Goal: Find specific page/section: Find specific page/section

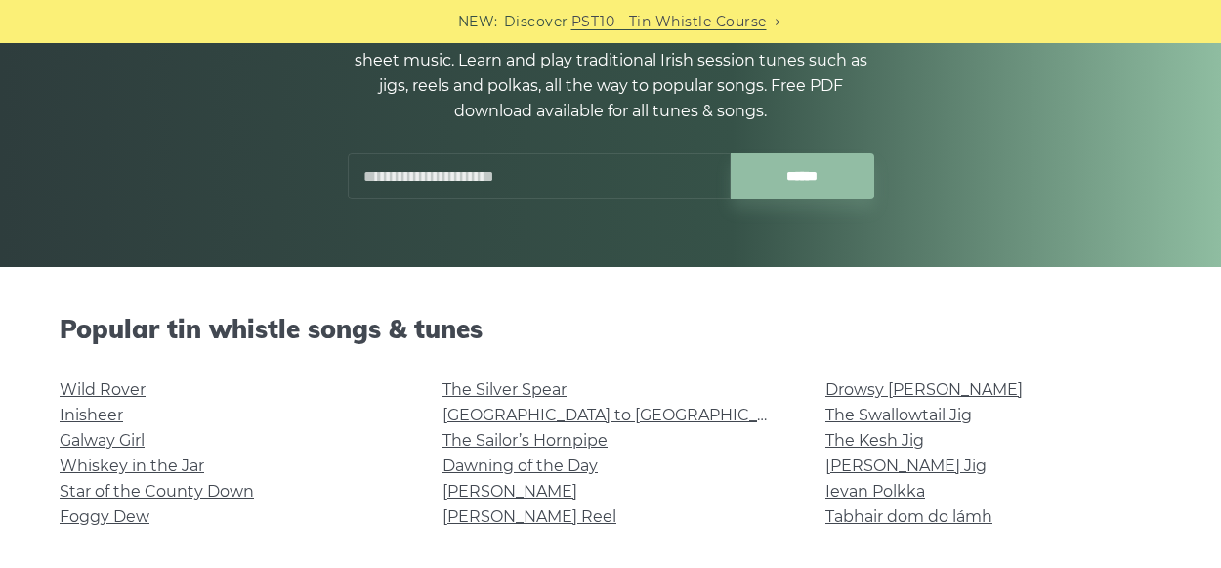
scroll to position [255, 0]
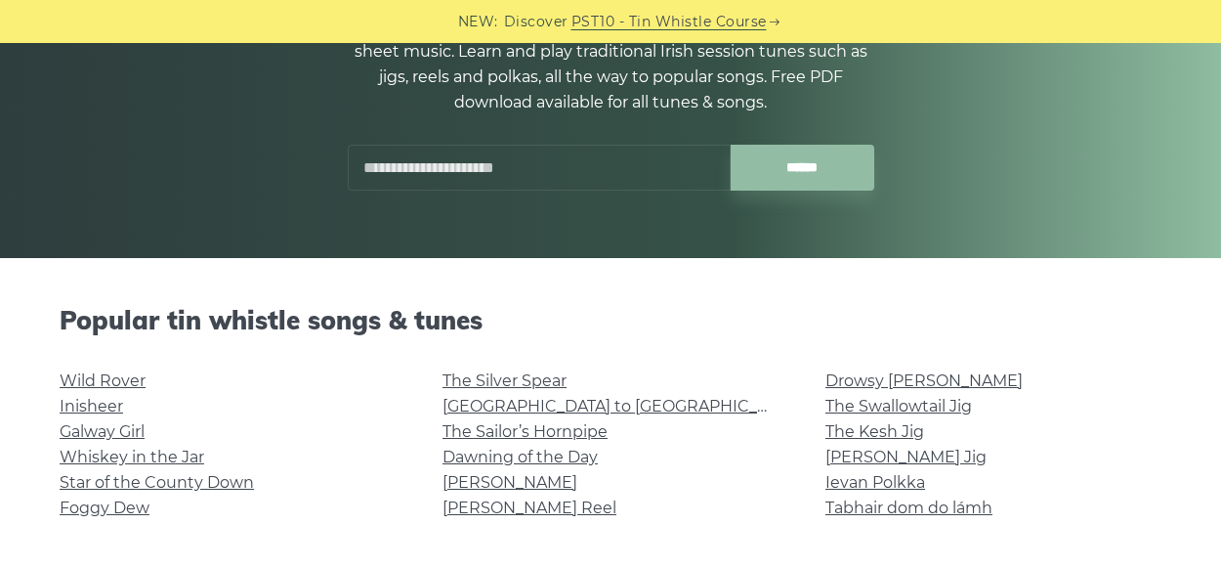
click at [409, 166] on input "text" at bounding box center [539, 168] width 383 height 46
click at [731, 145] on input "******" at bounding box center [803, 168] width 144 height 46
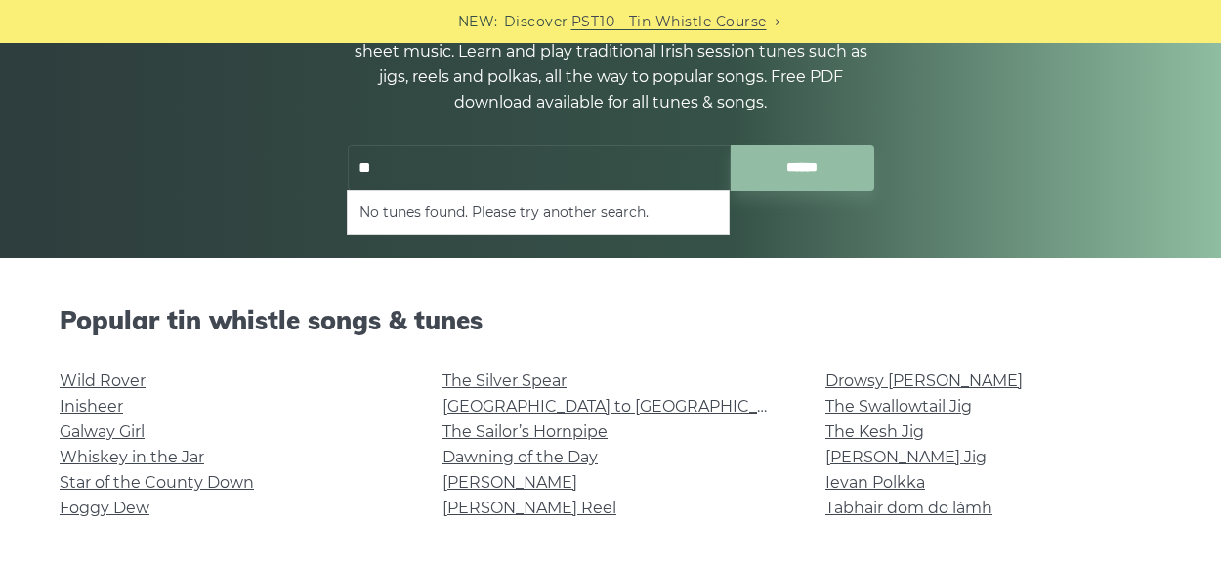
type input "*"
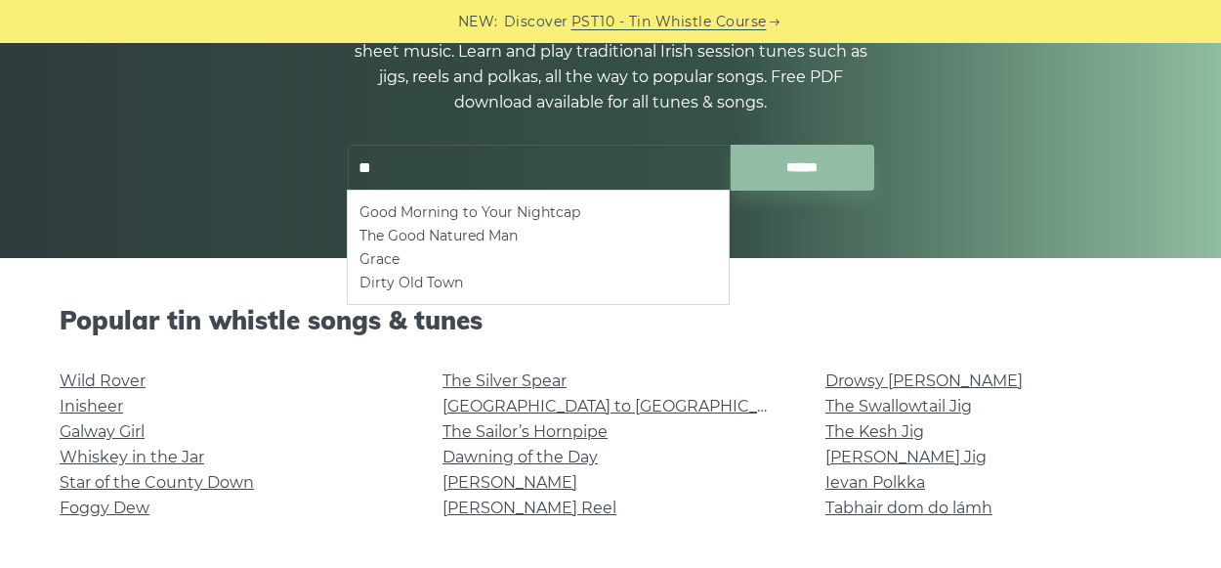
type input "*"
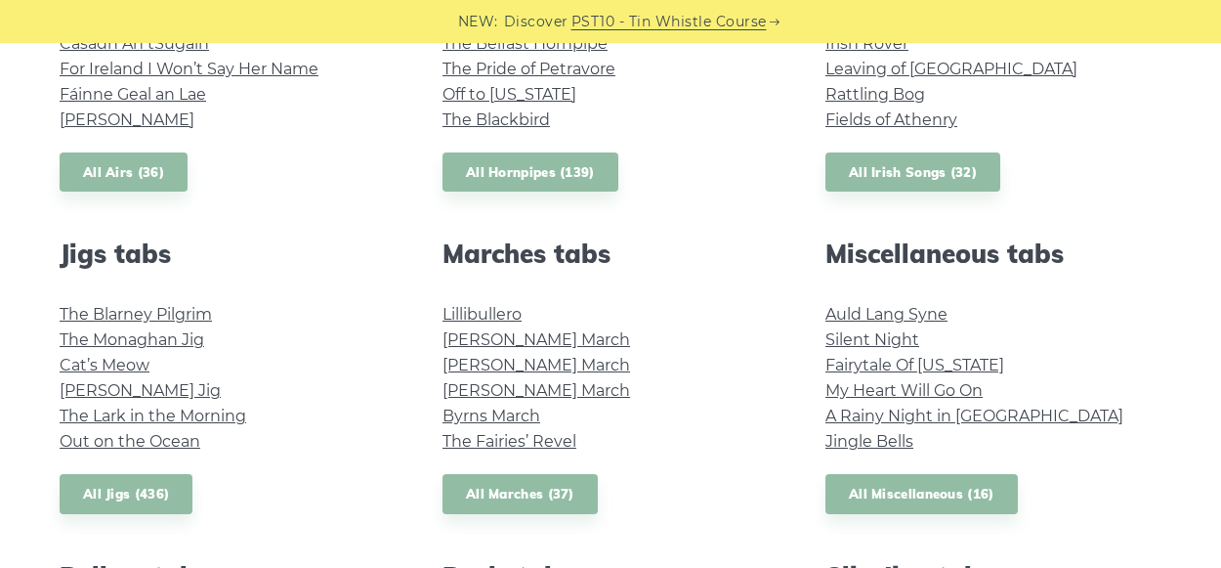
scroll to position [931, 0]
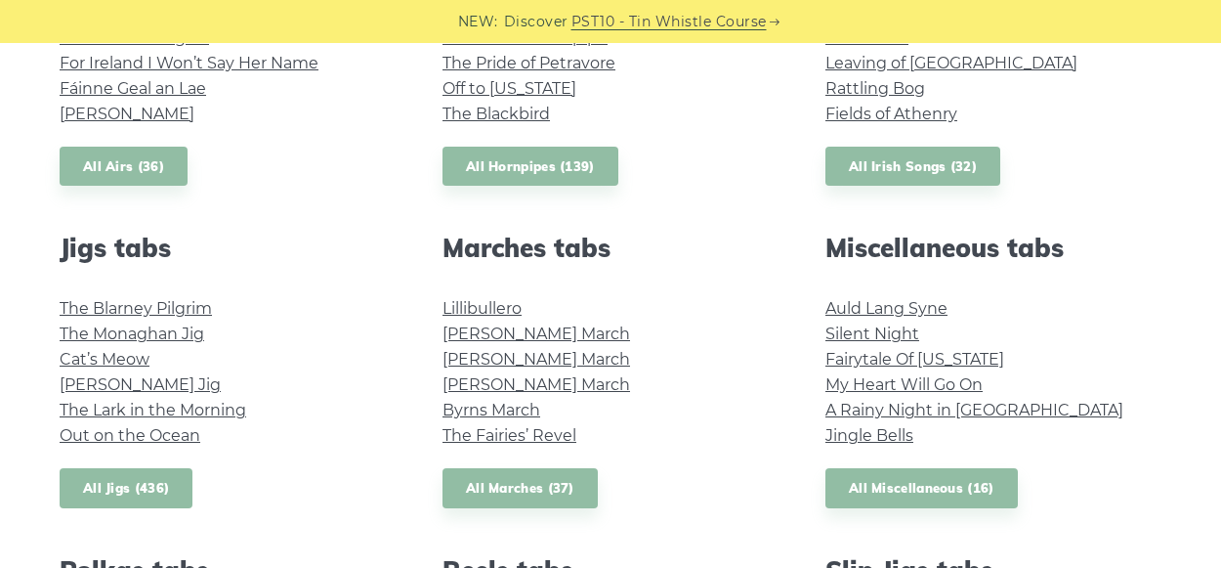
click at [178, 487] on link "All Jigs (436)" at bounding box center [126, 488] width 133 height 40
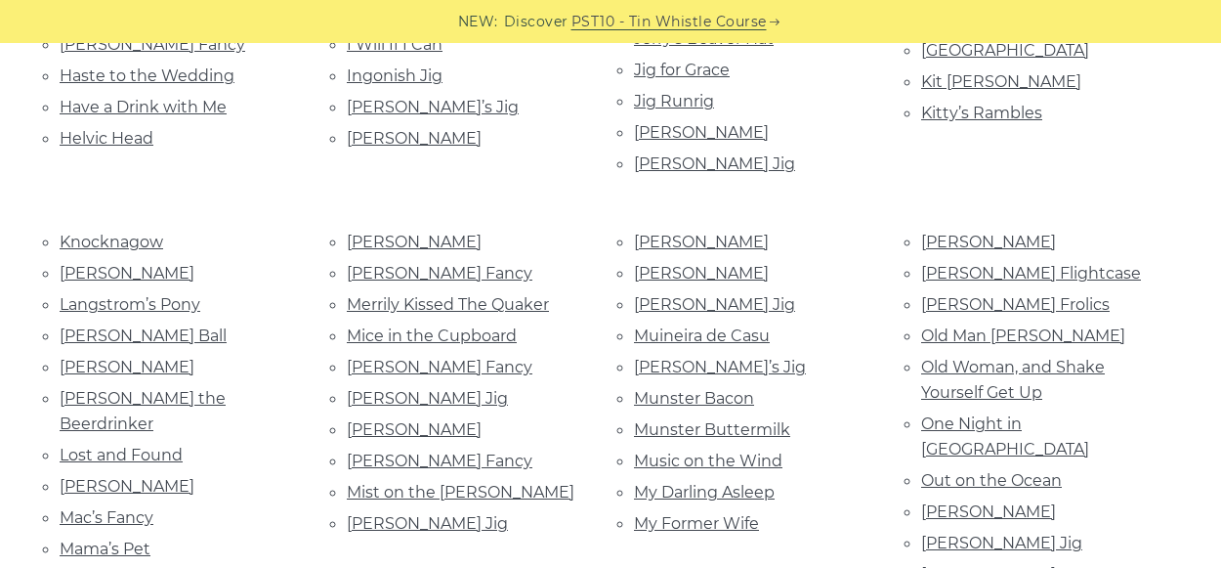
scroll to position [1584, 0]
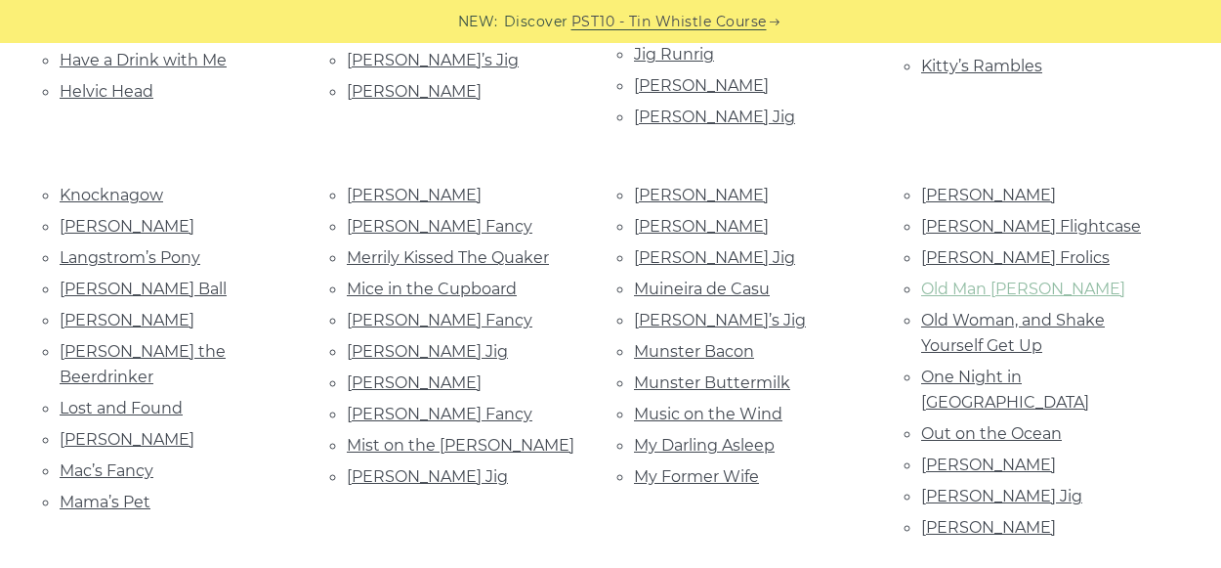
click at [939, 279] on link "Old Man [PERSON_NAME]" at bounding box center [1023, 288] width 204 height 19
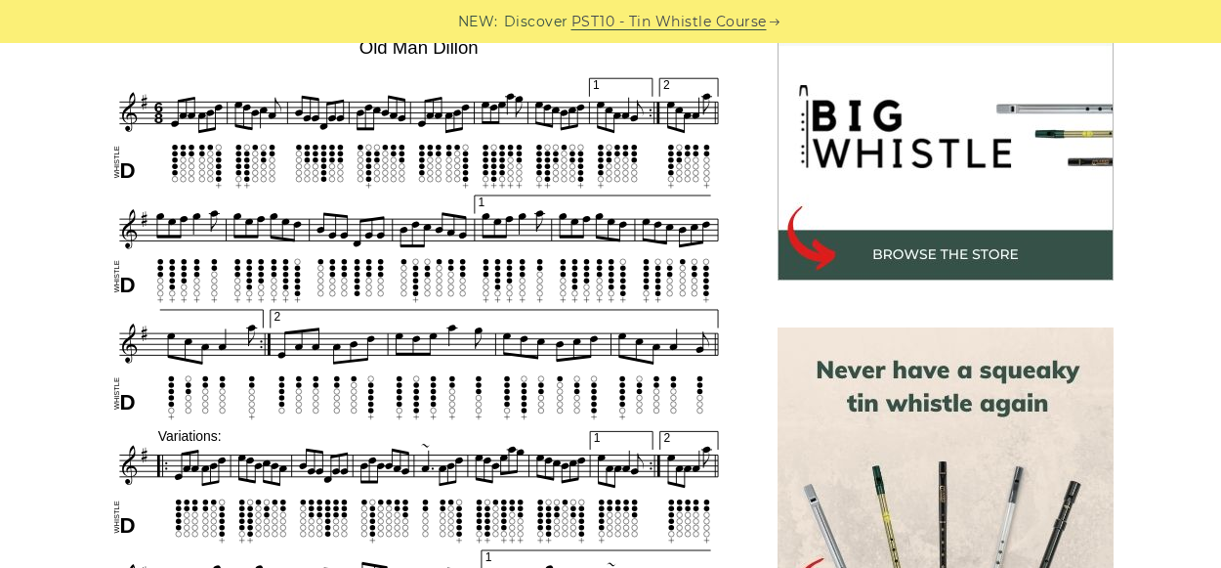
scroll to position [616, 0]
